Goal: Information Seeking & Learning: Learn about a topic

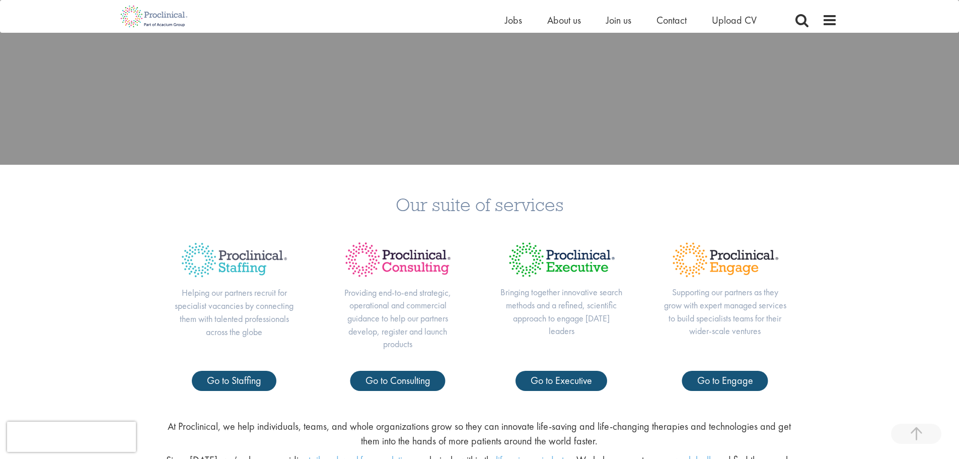
scroll to position [353, 0]
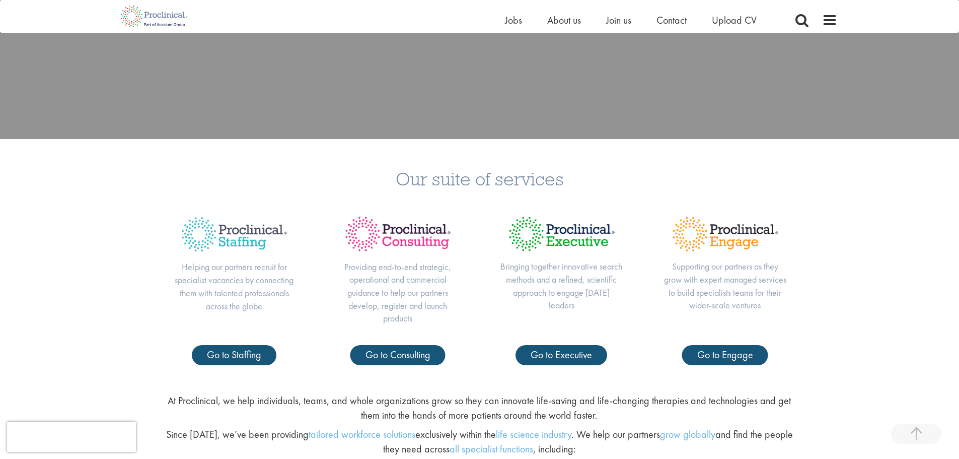
click at [491, 180] on h3 "Our suite of services" at bounding box center [480, 178] width 944 height 19
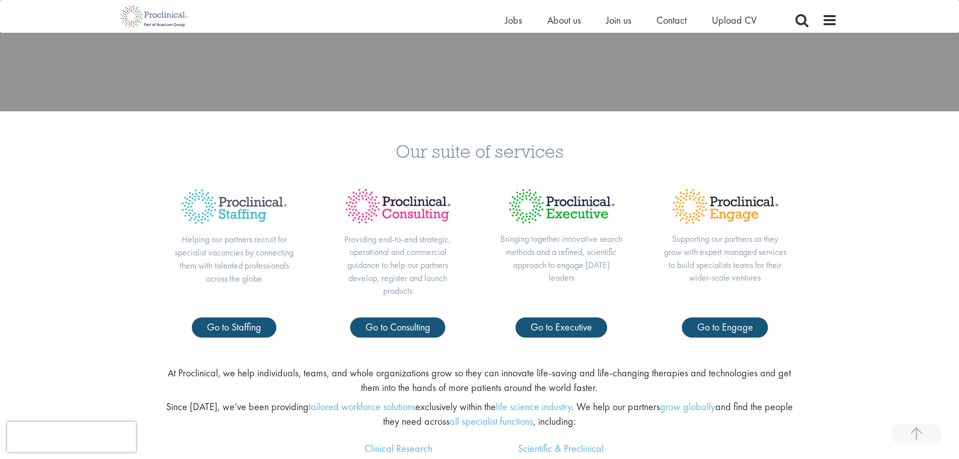
scroll to position [403, 0]
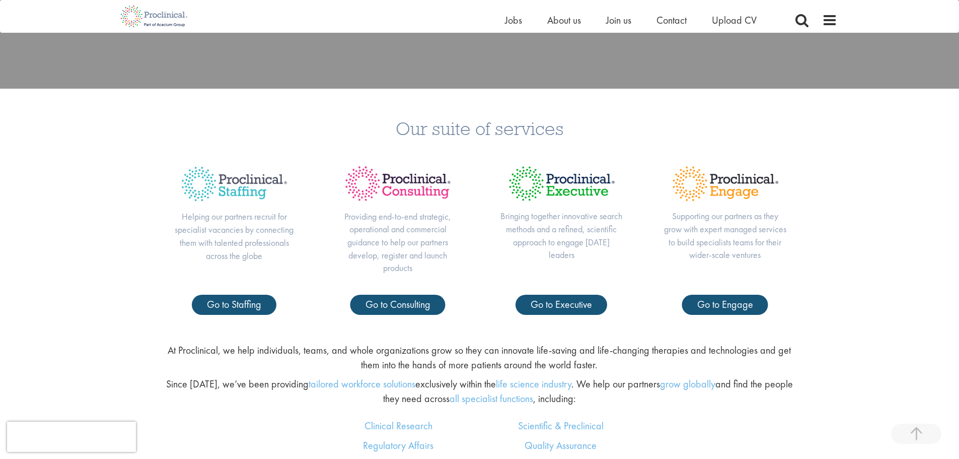
drag, startPoint x: 559, startPoint y: 103, endPoint x: 556, endPoint y: 108, distance: 5.2
click at [557, 106] on div "Our suite of services Helping our partners recruit for specialist vacancies by …" at bounding box center [479, 212] width 959 height 246
click at [546, 121] on h3 "Our suite of services" at bounding box center [480, 128] width 944 height 19
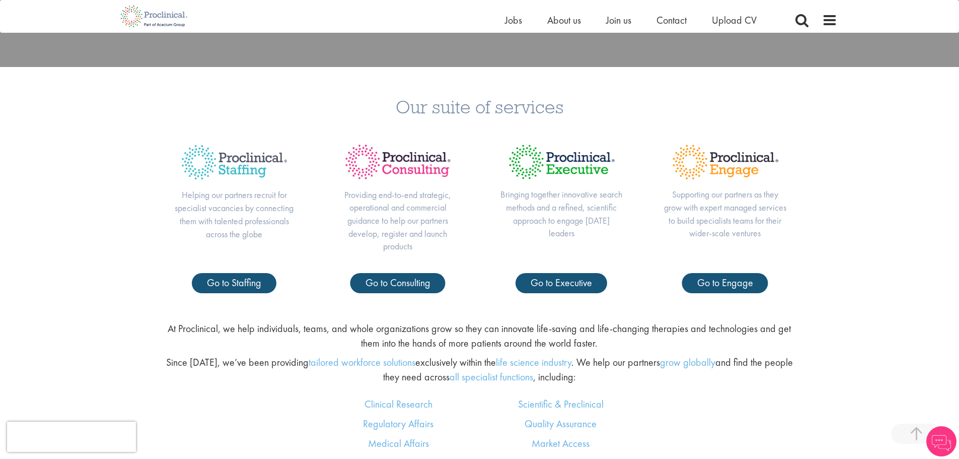
scroll to position [0, 0]
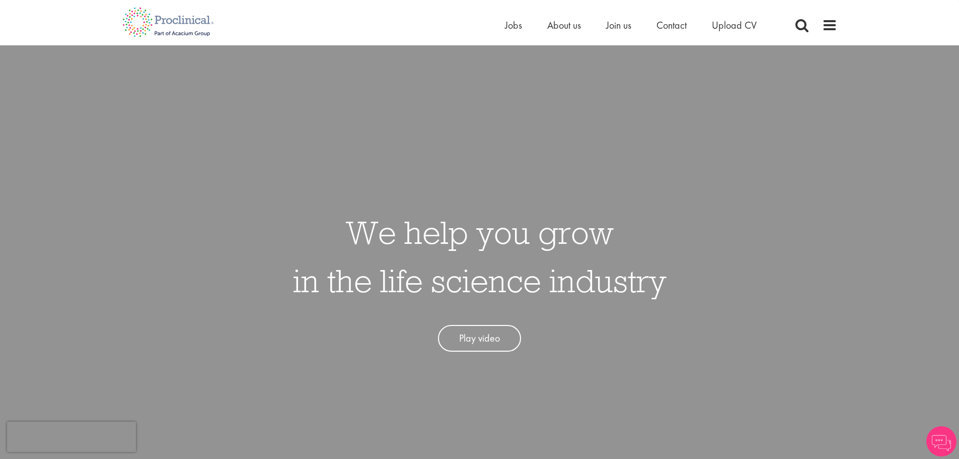
drag, startPoint x: 962, startPoint y: 111, endPoint x: 964, endPoint y: 48, distance: 63.0
click at [576, 26] on span "About us" at bounding box center [564, 25] width 34 height 13
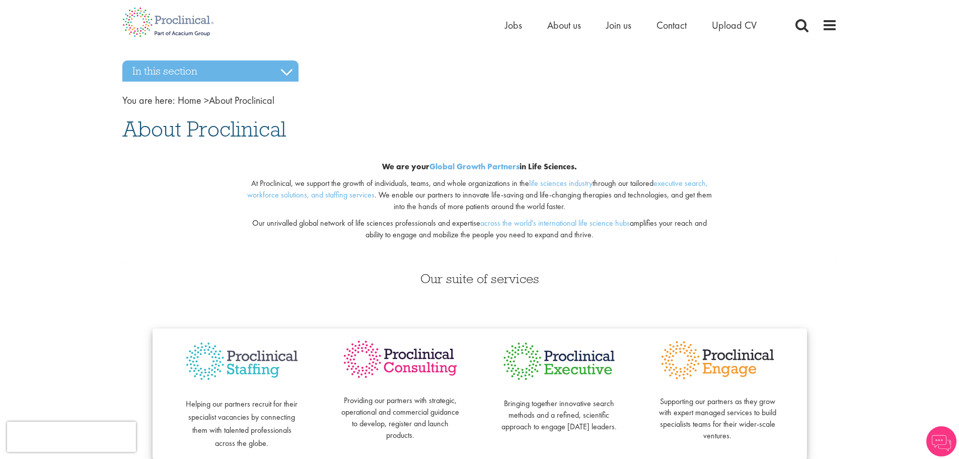
click at [185, 131] on span "About Proclinical" at bounding box center [204, 128] width 164 height 27
drag, startPoint x: 409, startPoint y: 166, endPoint x: 617, endPoint y: 169, distance: 208.5
click at [617, 169] on div "We are your Global Growth Partners in Life Sciences." at bounding box center [480, 167] width 472 height 12
click at [620, 166] on div "We are your Global Growth Partners in Life Sciences." at bounding box center [480, 167] width 472 height 12
drag, startPoint x: 393, startPoint y: 223, endPoint x: 406, endPoint y: 224, distance: 12.6
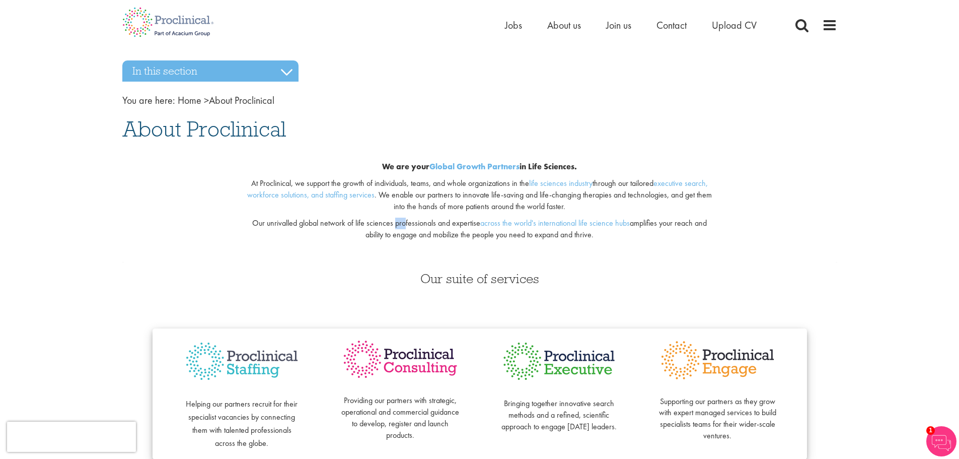
click at [406, 224] on p "Our unrivalled global network of life sciences professionals and expertise acro…" at bounding box center [480, 229] width 472 height 23
click at [405, 224] on p "Our unrivalled global network of life sciences professionals and expertise acro…" at bounding box center [480, 229] width 472 height 23
click at [136, 29] on img at bounding box center [168, 22] width 107 height 44
